Goal: Find specific page/section: Find specific page/section

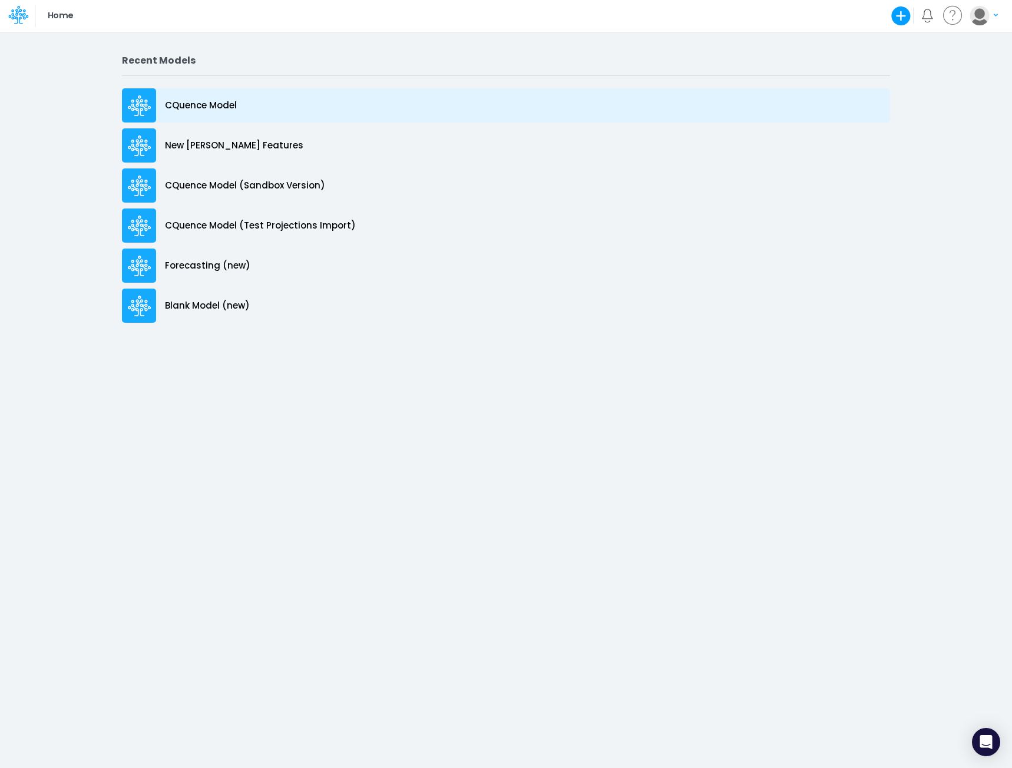
click at [189, 107] on p "CQuence Model" at bounding box center [201, 106] width 72 height 14
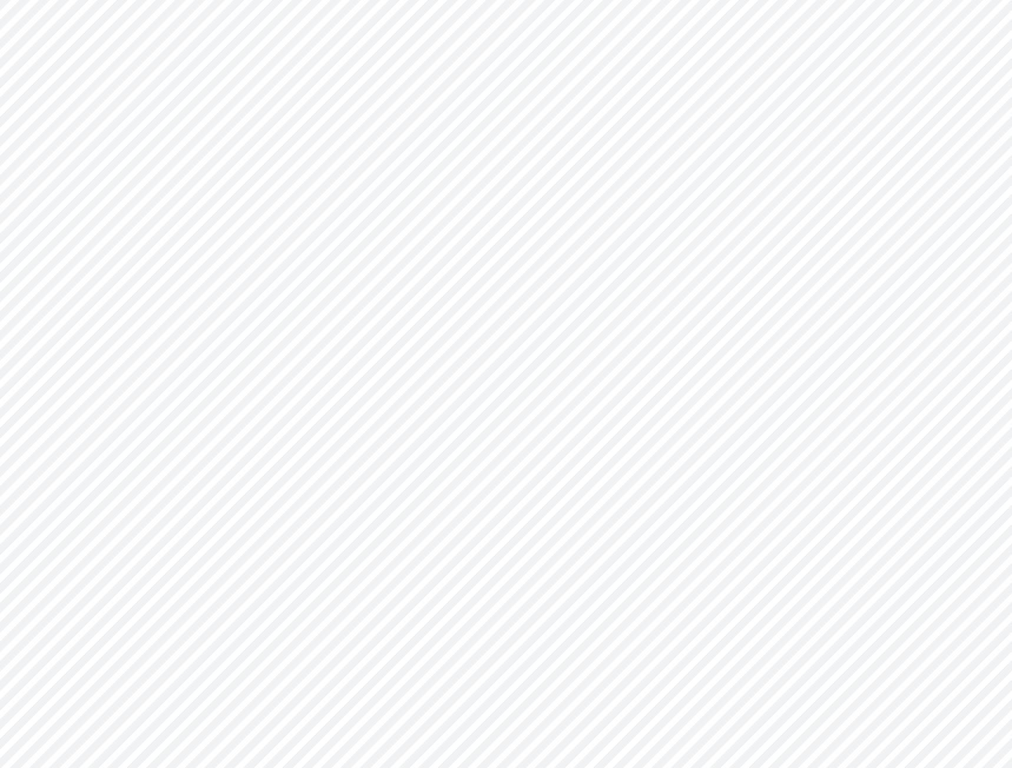
type input "Consolidated All by Month"
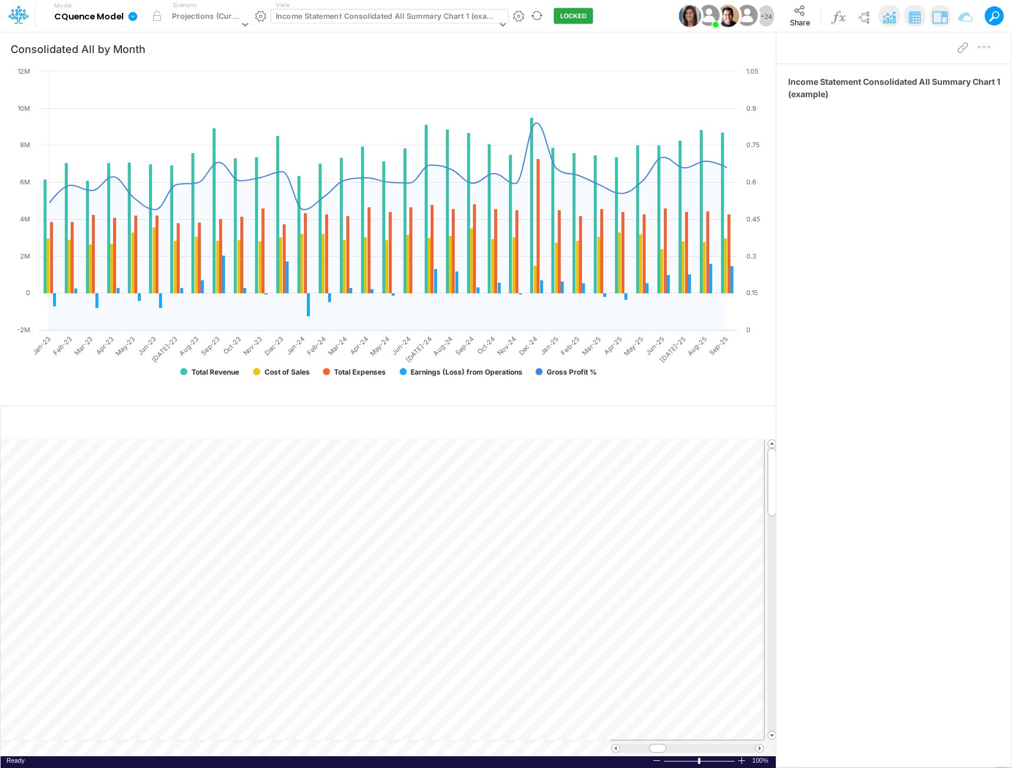
click at [336, 14] on div "Income Statement Consolidated All Summary Chart 1 (example)" at bounding box center [386, 18] width 221 height 14
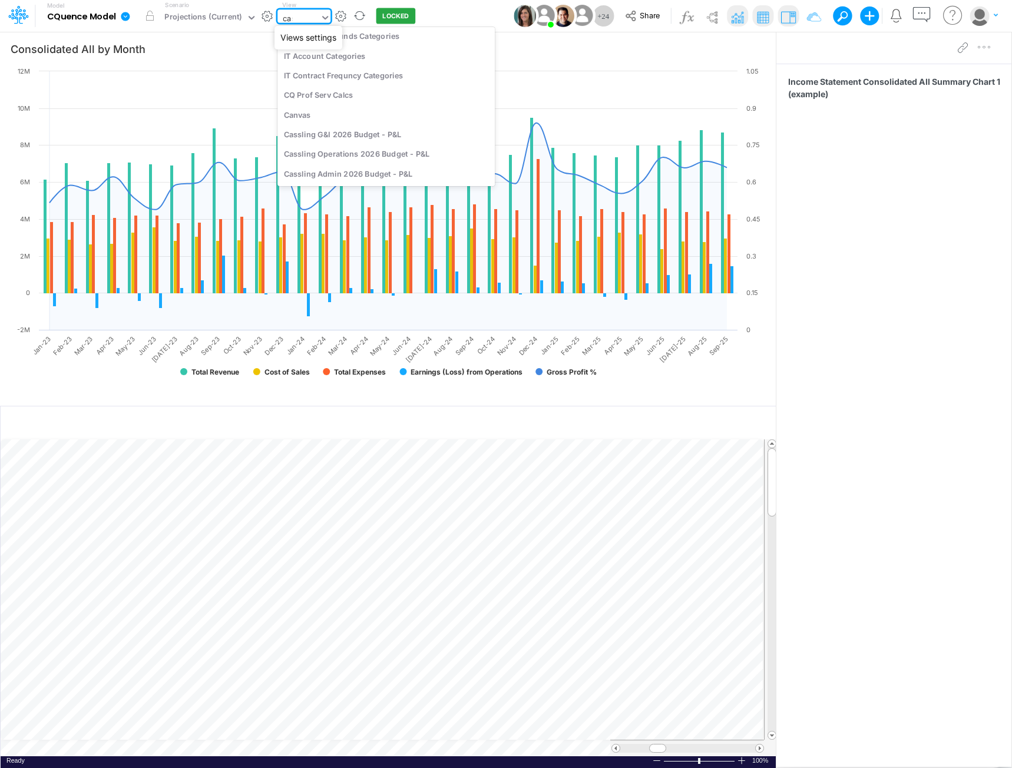
scroll to position [200, 0]
type input "cassling"
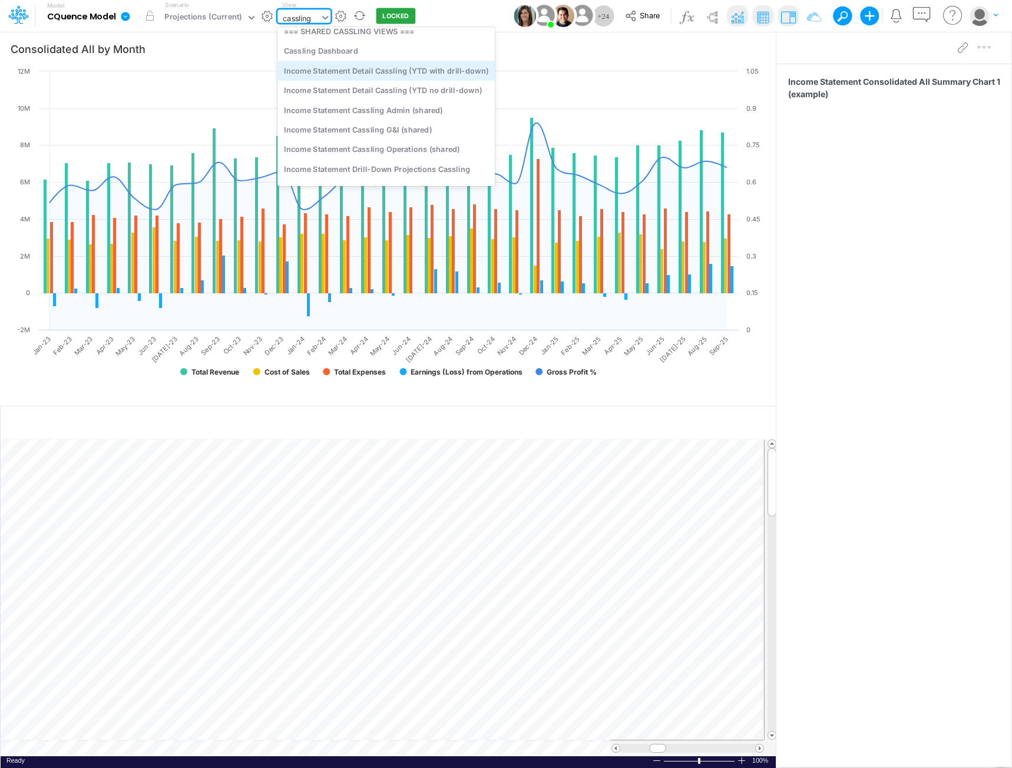
click at [339, 74] on div "Income Statement Detail Cassling (YTD with drill-down)" at bounding box center [386, 70] width 217 height 19
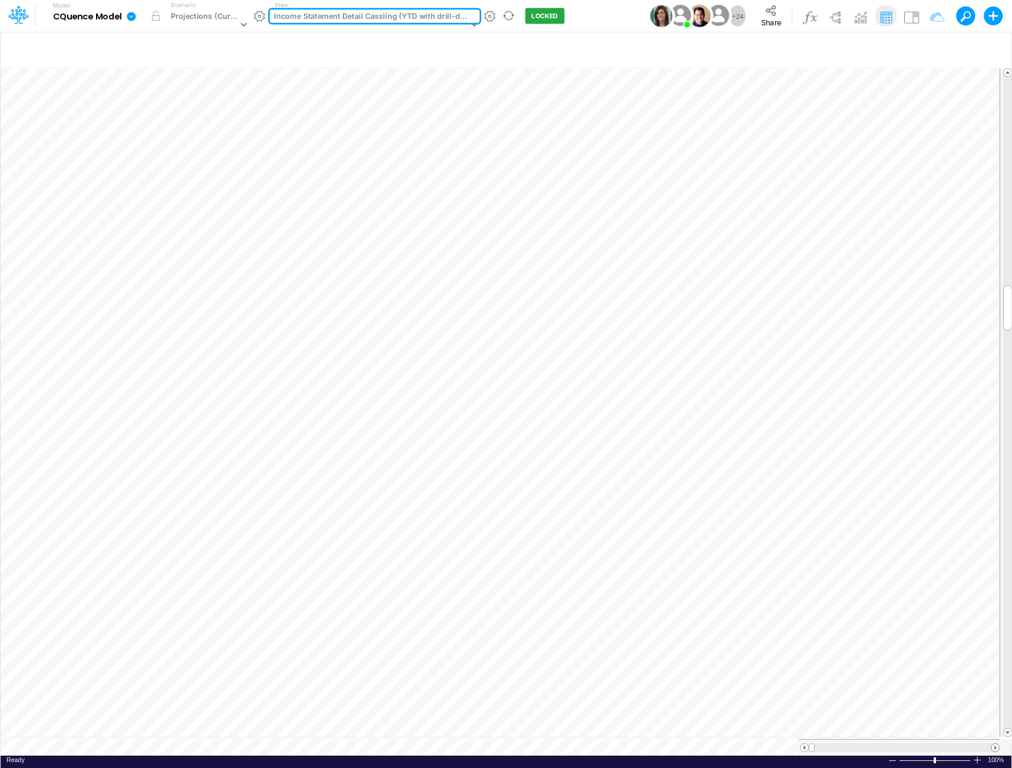
click at [996, 744] on span at bounding box center [996, 748] width 8 height 8
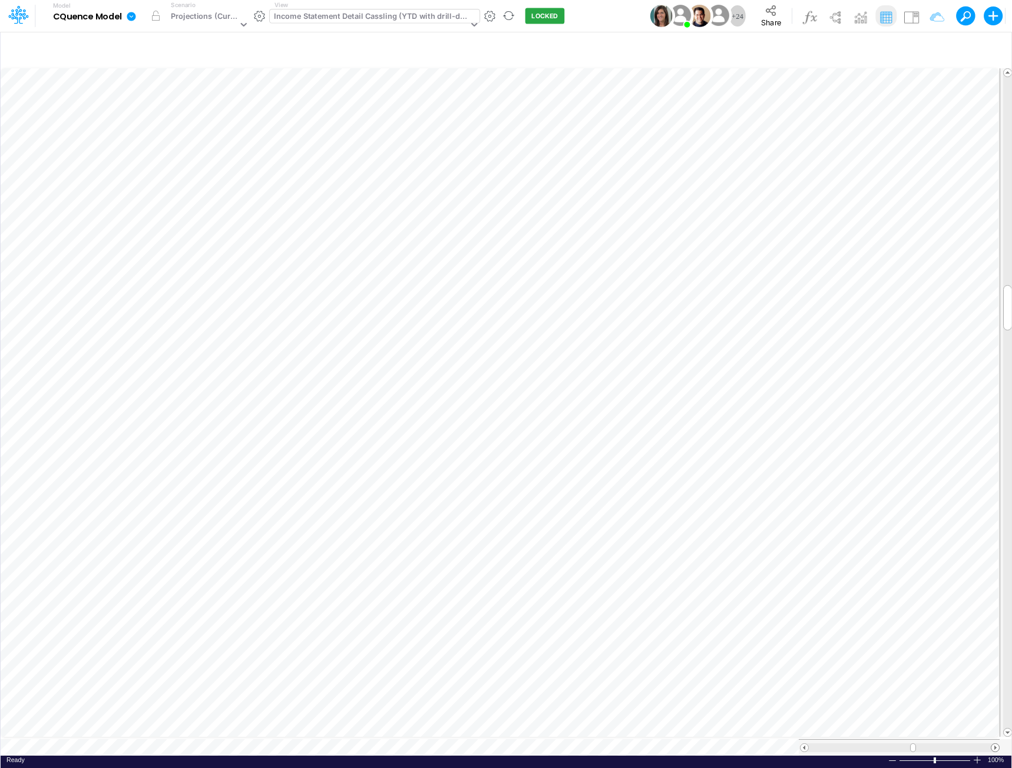
click at [996, 744] on span at bounding box center [996, 748] width 8 height 8
